Goal: Task Accomplishment & Management: Use online tool/utility

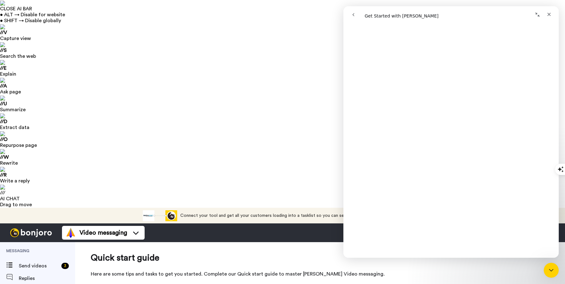
scroll to position [857, 0]
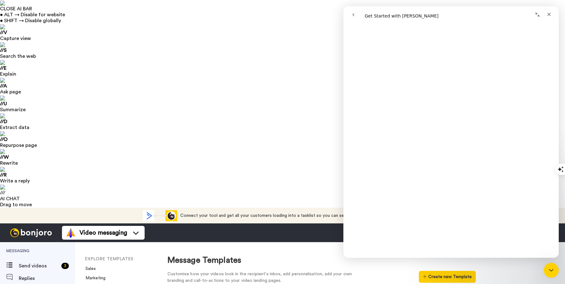
scroll to position [273, 0]
click at [549, 15] on icon "Close" at bounding box center [548, 14] width 5 height 5
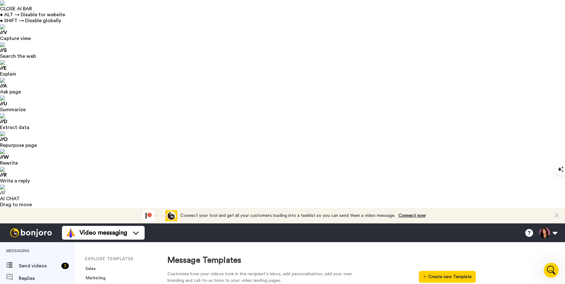
scroll to position [0, 0]
click at [434, 271] on button "Create new Template" at bounding box center [447, 277] width 57 height 12
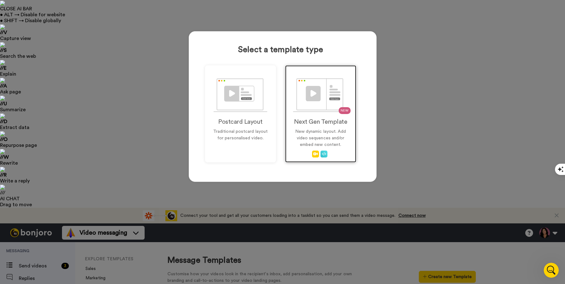
click at [323, 97] on img at bounding box center [320, 95] width 55 height 34
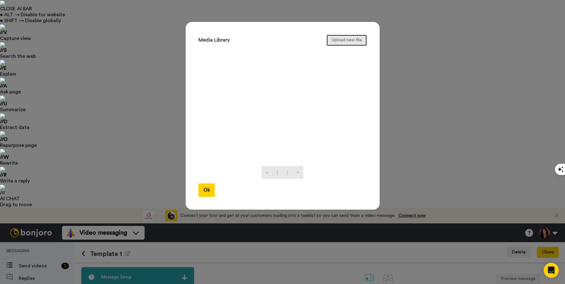
click at [340, 41] on button "Upload new file" at bounding box center [346, 40] width 40 height 11
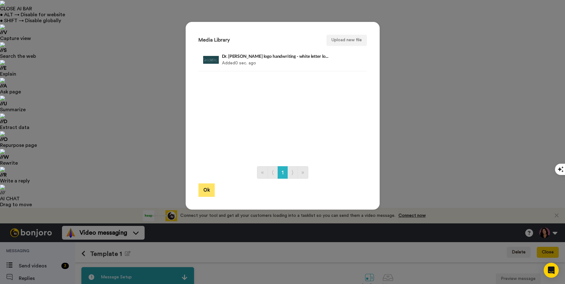
click at [204, 193] on button "Ok" at bounding box center [206, 190] width 16 height 13
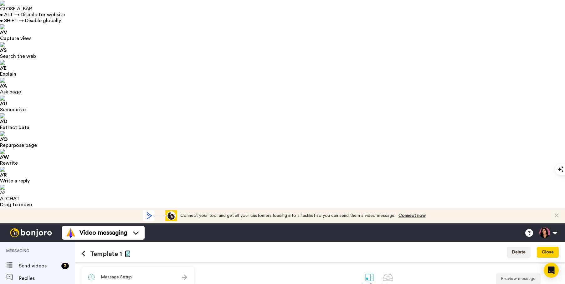
click at [126, 251] on icon "button" at bounding box center [128, 253] width 6 height 5
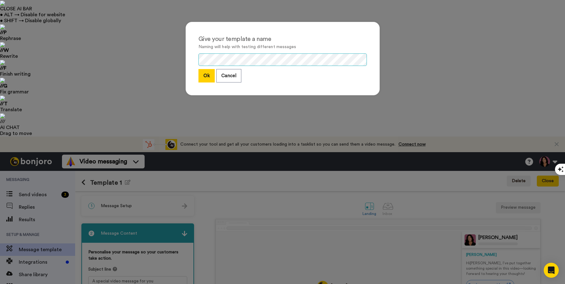
click at [191, 55] on div "Give your template a name Naming will help with testing different messages Ok C…" at bounding box center [283, 59] width 194 height 74
click at [202, 74] on button "Ok" at bounding box center [206, 75] width 16 height 13
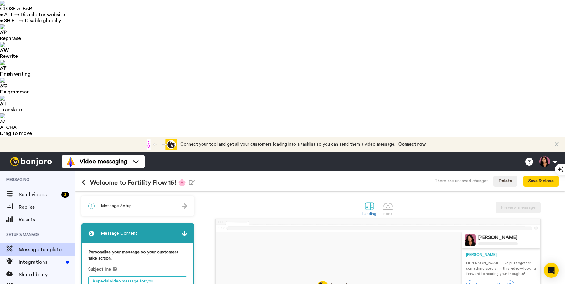
click at [156, 277] on textarea "A special video message for you" at bounding box center [137, 282] width 99 height 10
click at [110, 277] on textarea "A special video message for you" at bounding box center [137, 282] width 99 height 10
click at [173, 277] on textarea "A special welcome video message for you" at bounding box center [137, 282] width 99 height 10
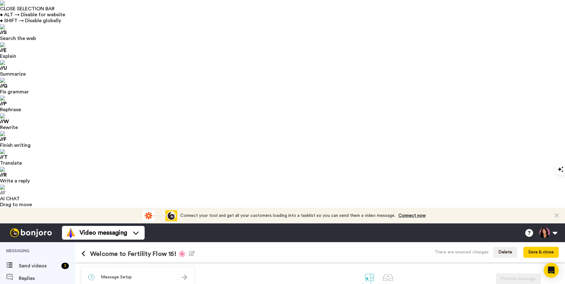
drag, startPoint x: 173, startPoint y: 144, endPoint x: 156, endPoint y: 144, distance: 16.9
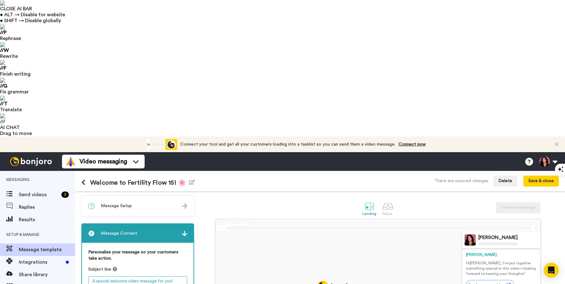
click at [92, 277] on textarea "A special welcome video message for you!" at bounding box center [137, 282] width 99 height 10
click at [107, 277] on textarea "From Dr Gina: A special welcome video message for you!" at bounding box center [137, 285] width 99 height 16
click at [90, 277] on textarea "From Dr. Gina: A special welcome video message for you!" at bounding box center [137, 285] width 99 height 16
type textarea "🌸 From Dr. [PERSON_NAME]: A special welcome video message for you!"
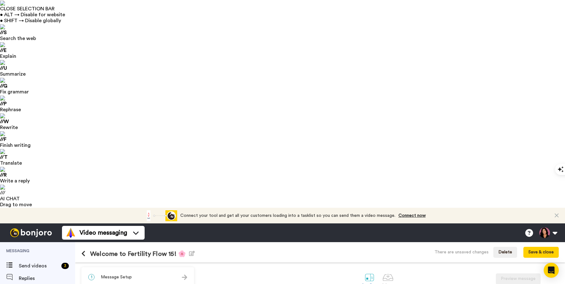
drag, startPoint x: 145, startPoint y: 191, endPoint x: 148, endPoint y: 183, distance: 9.4
drag, startPoint x: 102, startPoint y: 202, endPoint x: 91, endPoint y: 202, distance: 11.0
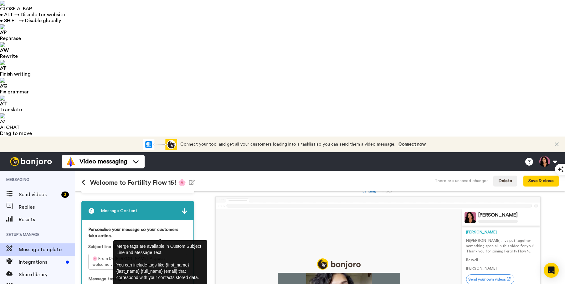
scroll to position [27, 0]
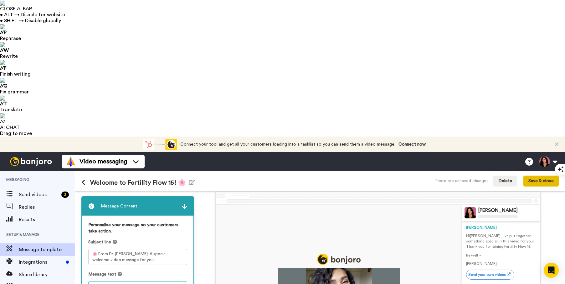
type textarea "Hi {first_name|there}, I’ve put together something special in this video for yo…"
click at [545, 176] on button "Save & close" at bounding box center [540, 181] width 35 height 11
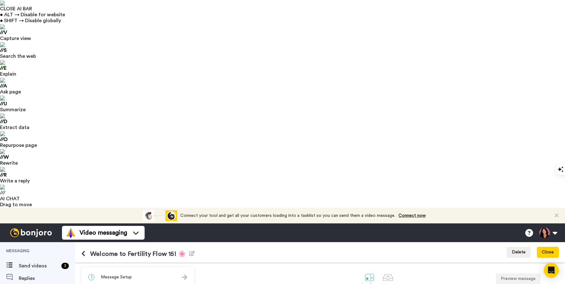
scroll to position [27, 0]
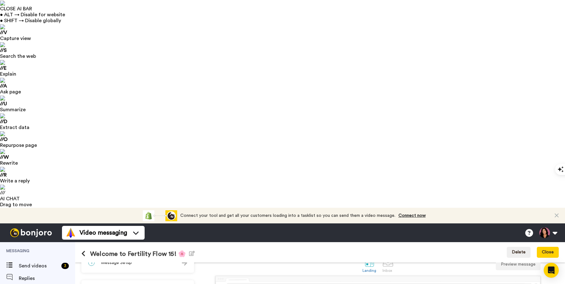
scroll to position [0, 0]
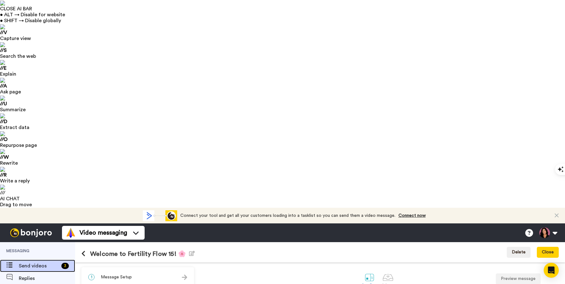
click at [38, 263] on span "Send videos" at bounding box center [39, 267] width 40 height 8
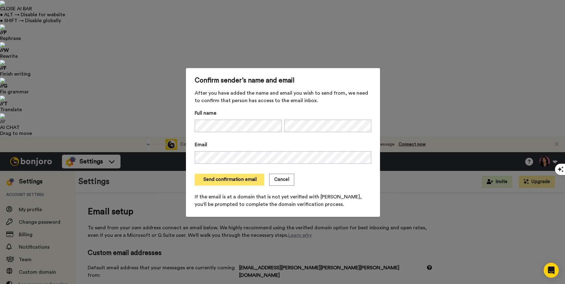
click at [225, 183] on button "Send confirmation email" at bounding box center [229, 180] width 69 height 12
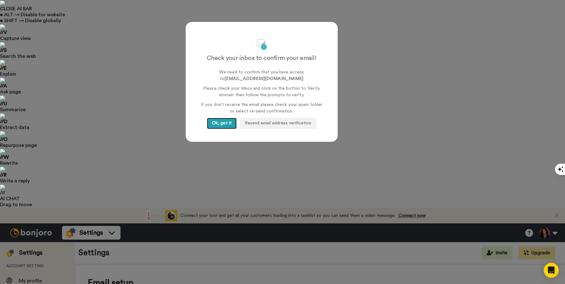
click at [218, 122] on button "Ok, got it" at bounding box center [222, 123] width 30 height 11
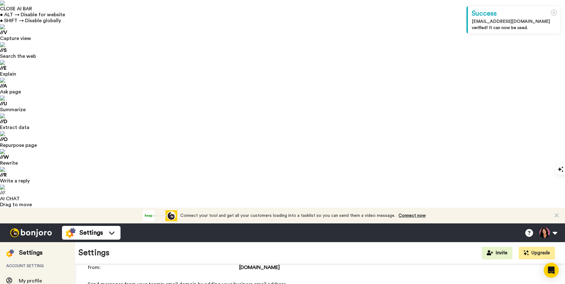
scroll to position [81, 0]
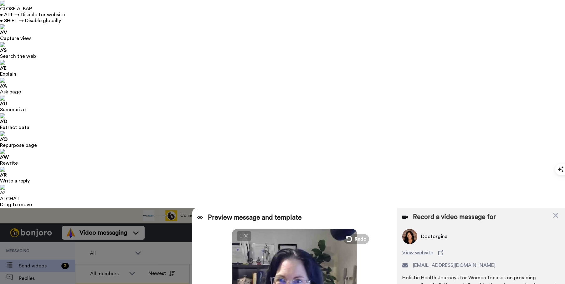
type textarea "Hi {first_name|there}, I’ve put together something special in this video for yo…"
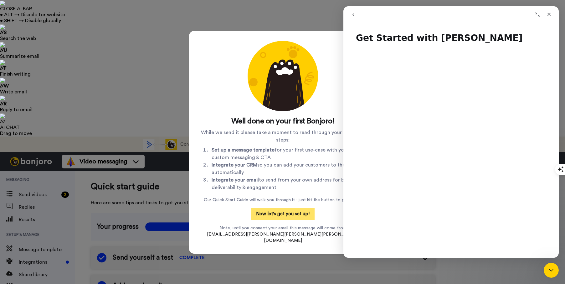
click at [280, 217] on button "Now let's get you set up!" at bounding box center [283, 214] width 64 height 12
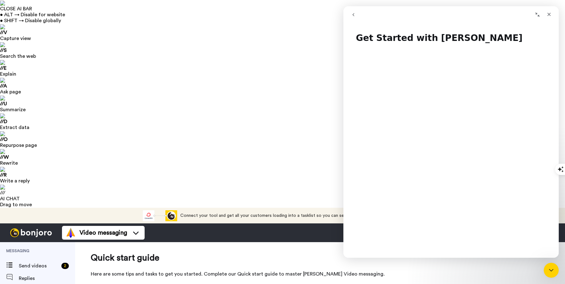
scroll to position [95, 0]
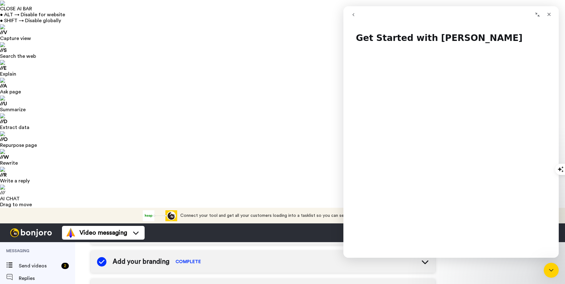
click at [549, 14] on icon "Close" at bounding box center [548, 14] width 5 height 5
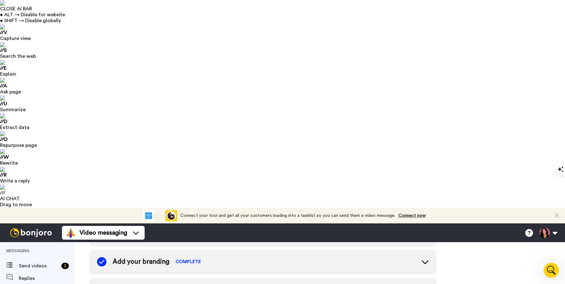
scroll to position [0, 0]
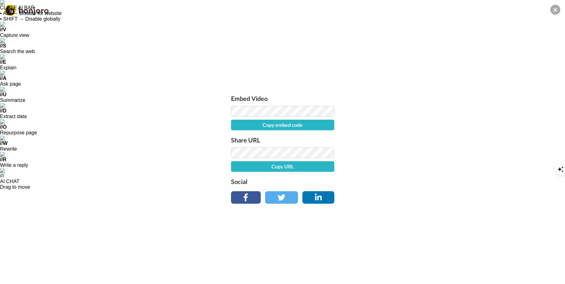
click at [554, 9] on icon at bounding box center [555, 10] width 4 height 6
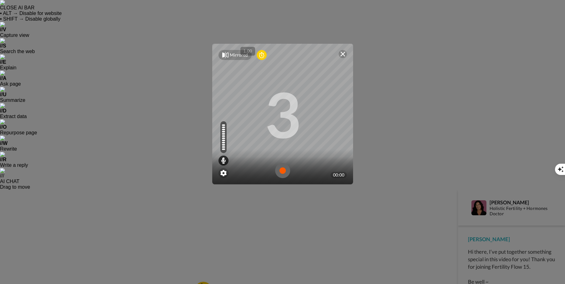
click at [278, 173] on img at bounding box center [282, 170] width 15 height 15
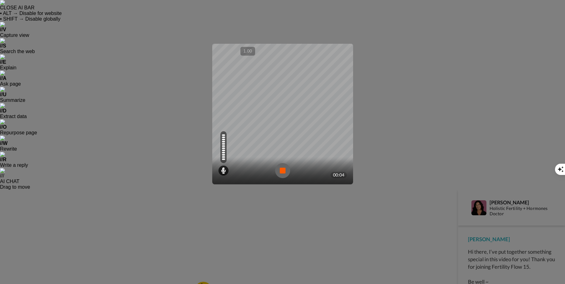
click at [277, 171] on img at bounding box center [282, 170] width 15 height 15
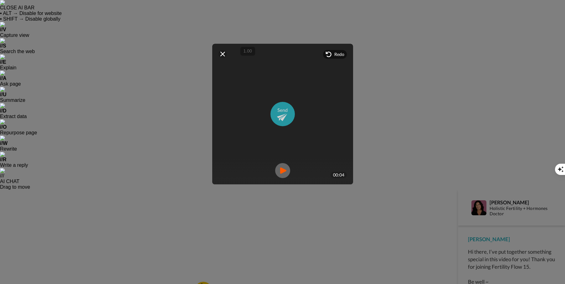
click at [279, 110] on img at bounding box center [282, 114] width 24 height 24
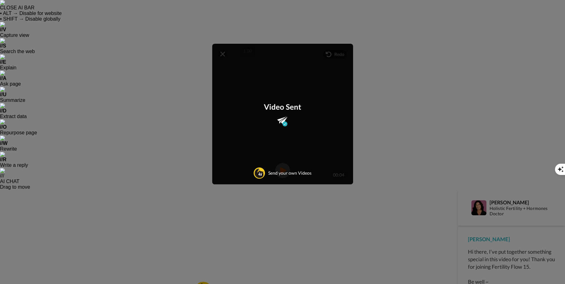
click at [405, 202] on div "Mirrored Redo 3 00:04 Video Sent Send your own Videos" at bounding box center [282, 142] width 565 height 284
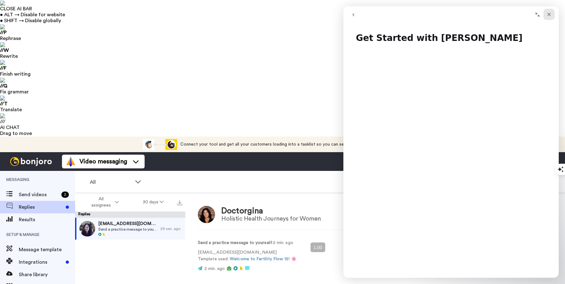
click at [549, 15] on icon "Close" at bounding box center [548, 14] width 5 height 5
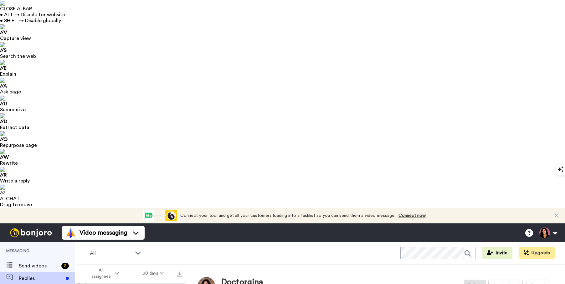
type textarea "x"
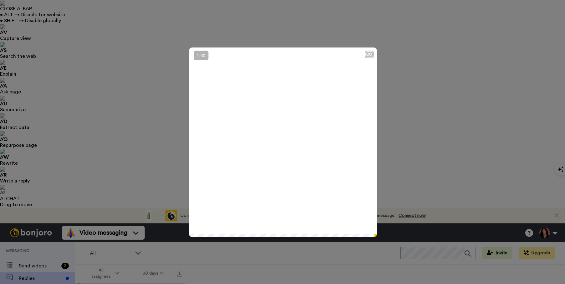
click at [278, 141] on icon "Play/Pause" at bounding box center [282, 143] width 17 height 30
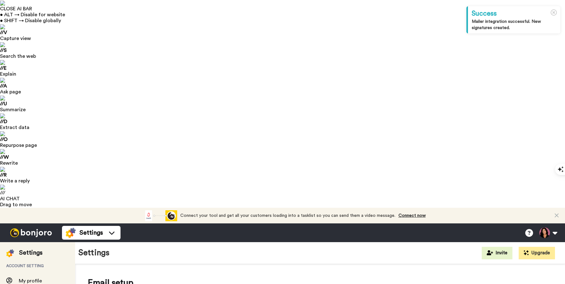
select select "164964"
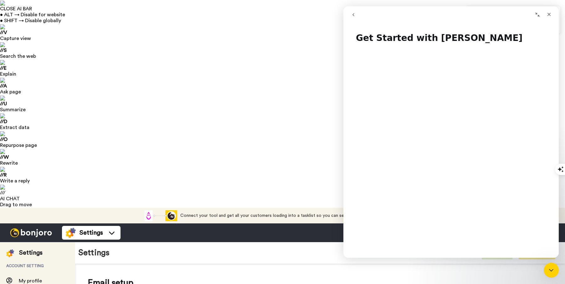
click at [551, 16] on div "Close" at bounding box center [548, 14] width 11 height 11
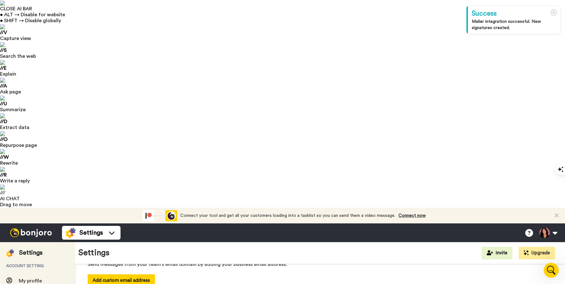
scroll to position [98, 0]
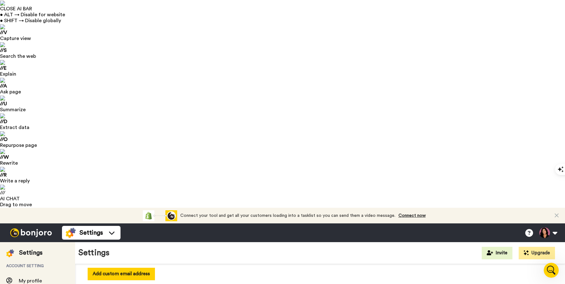
click at [447, 167] on li "Resend email" at bounding box center [441, 168] width 45 height 9
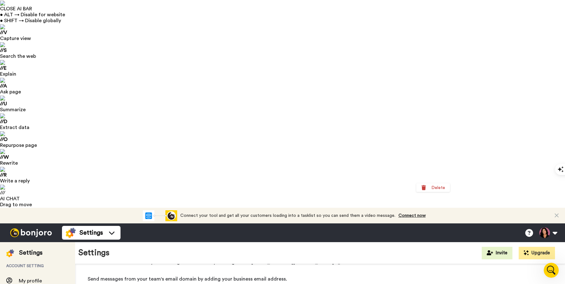
scroll to position [5, 0]
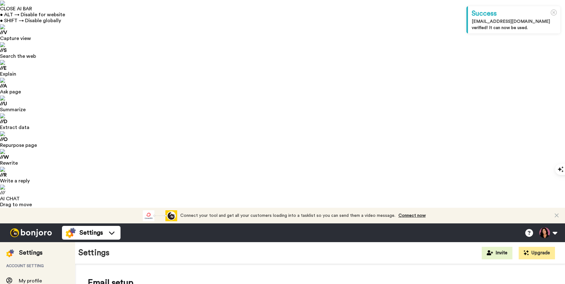
select select "164964"
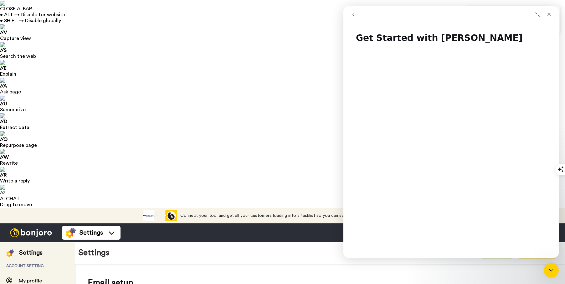
click at [551, 9] on div "Close" at bounding box center [548, 14] width 11 height 11
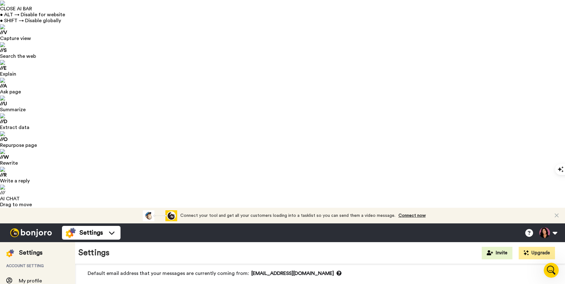
scroll to position [98, 0]
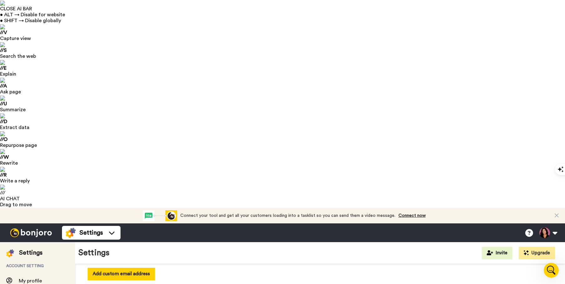
click at [438, 177] on li "Delete" at bounding box center [441, 177] width 45 height 9
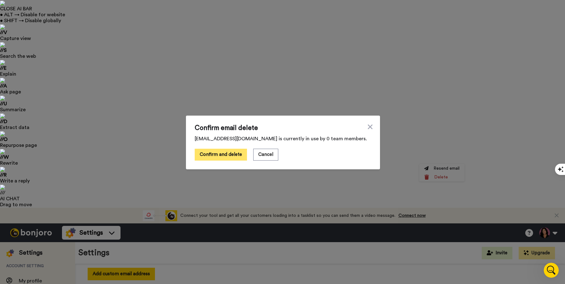
click at [234, 160] on button "Confirm and delete" at bounding box center [221, 155] width 52 height 12
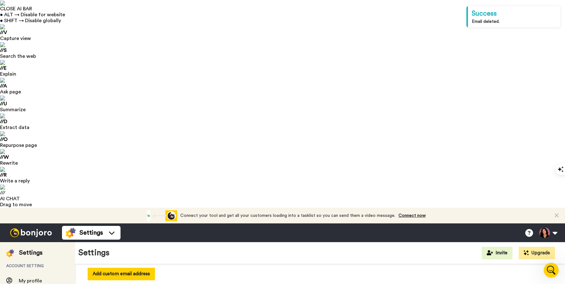
scroll to position [77, 0]
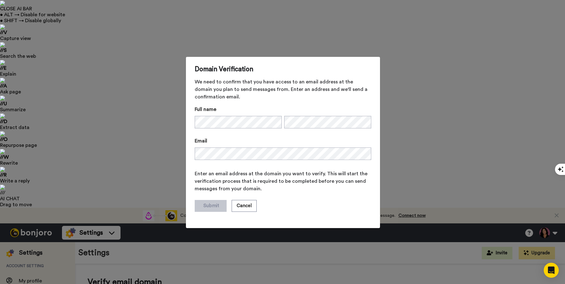
click at [303, 204] on div "Submit Cancel" at bounding box center [283, 206] width 176 height 12
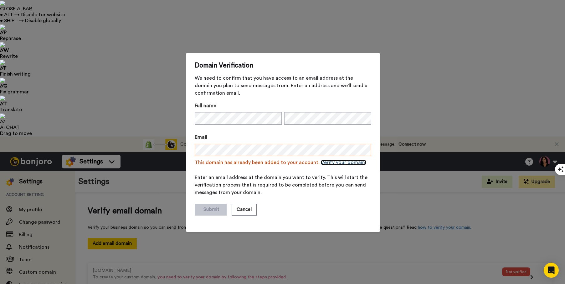
click at [324, 163] on link "Verify your domain." at bounding box center [343, 162] width 45 height 5
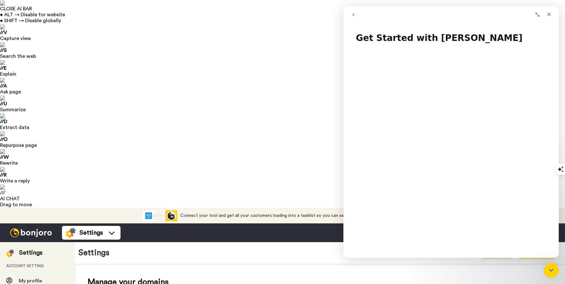
click at [551, 14] on div "Close" at bounding box center [548, 14] width 11 height 11
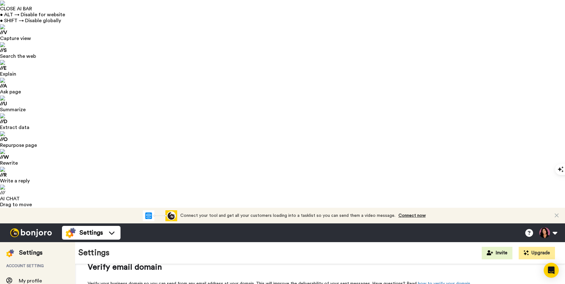
click at [412, 214] on link "Connect now" at bounding box center [411, 216] width 27 height 4
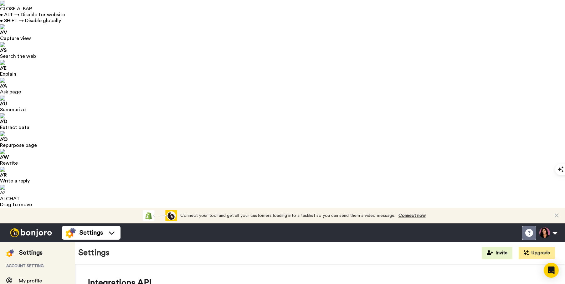
click at [527, 229] on icon at bounding box center [529, 233] width 8 height 8
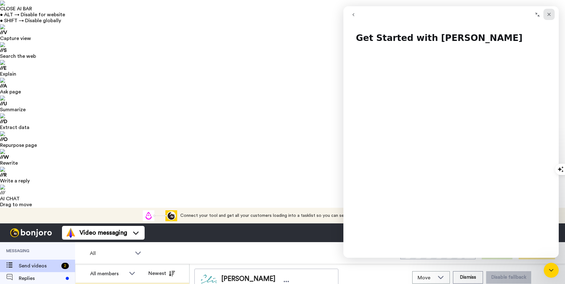
click at [547, 15] on icon "Close" at bounding box center [548, 14] width 5 height 5
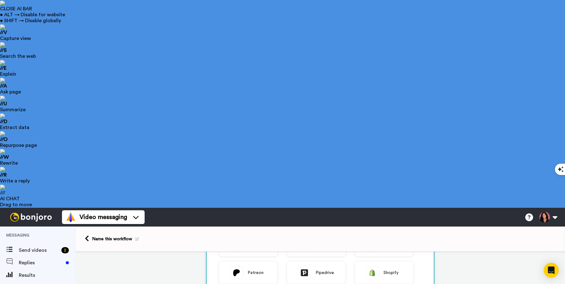
scroll to position [197, 0]
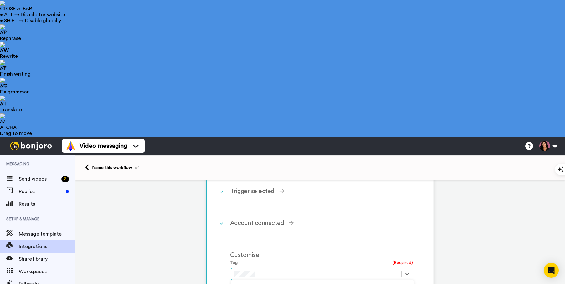
click at [365, 251] on div "Customise" at bounding box center [321, 255] width 183 height 9
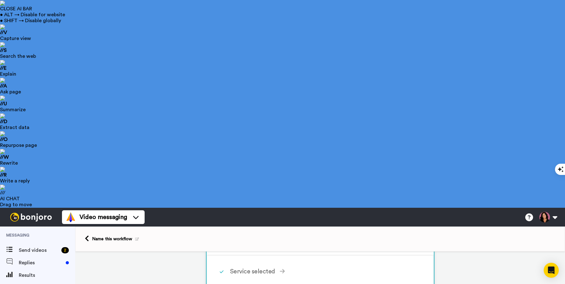
scroll to position [18, 0]
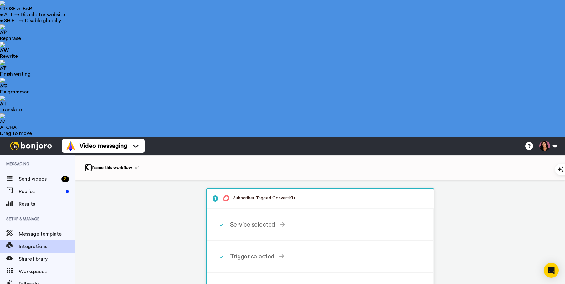
click at [89, 164] on link at bounding box center [88, 168] width 7 height 8
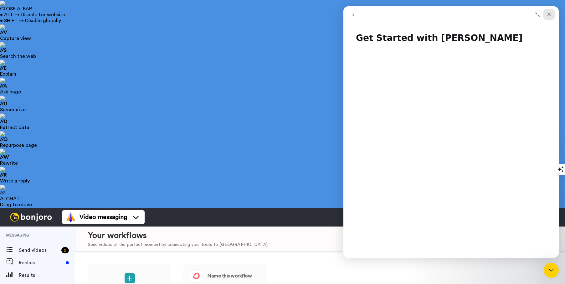
click at [552, 13] on div "Close" at bounding box center [548, 14] width 11 height 11
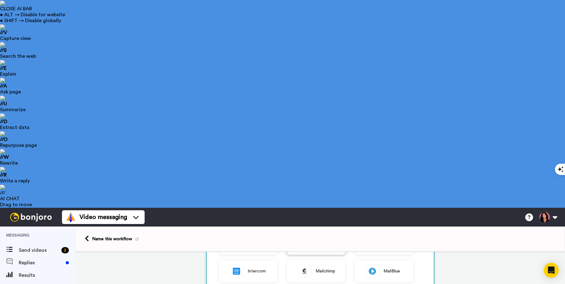
scroll to position [197, 0]
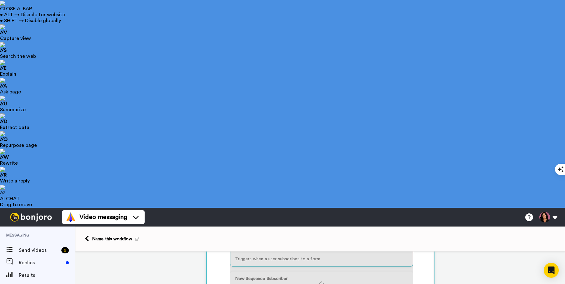
scroll to position [65, 0]
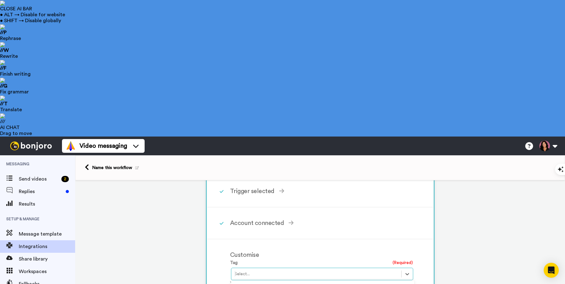
click at [482, 115] on div "1 Subscriber Tagged ConvertKit Service selected ActiveCampaign AWeber Bonjoro C…" at bounding box center [320, 282] width 490 height 335
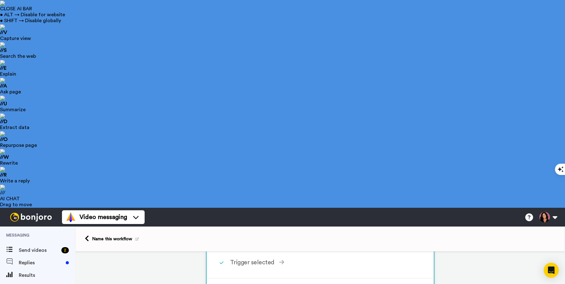
scroll to position [0, 0]
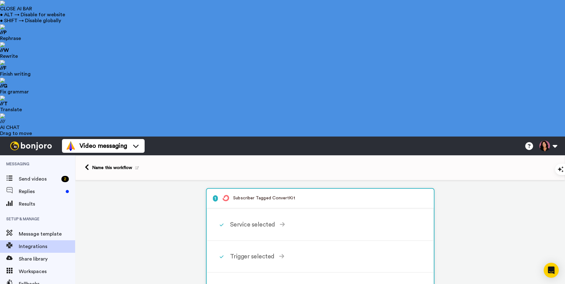
click at [281, 220] on div "Service selected" at bounding box center [321, 224] width 183 height 9
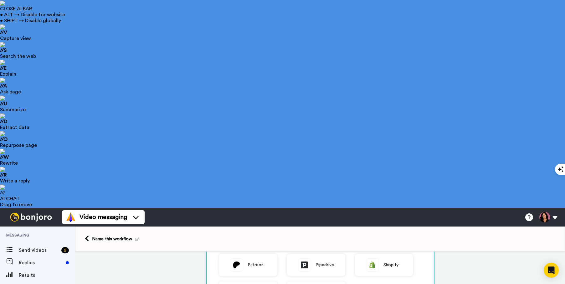
scroll to position [197, 0]
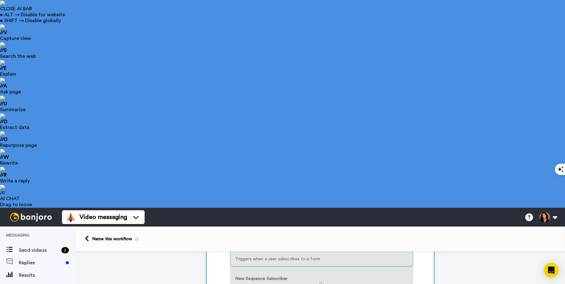
scroll to position [96, 0]
